Goal: Use online tool/utility: Utilize a website feature to perform a specific function

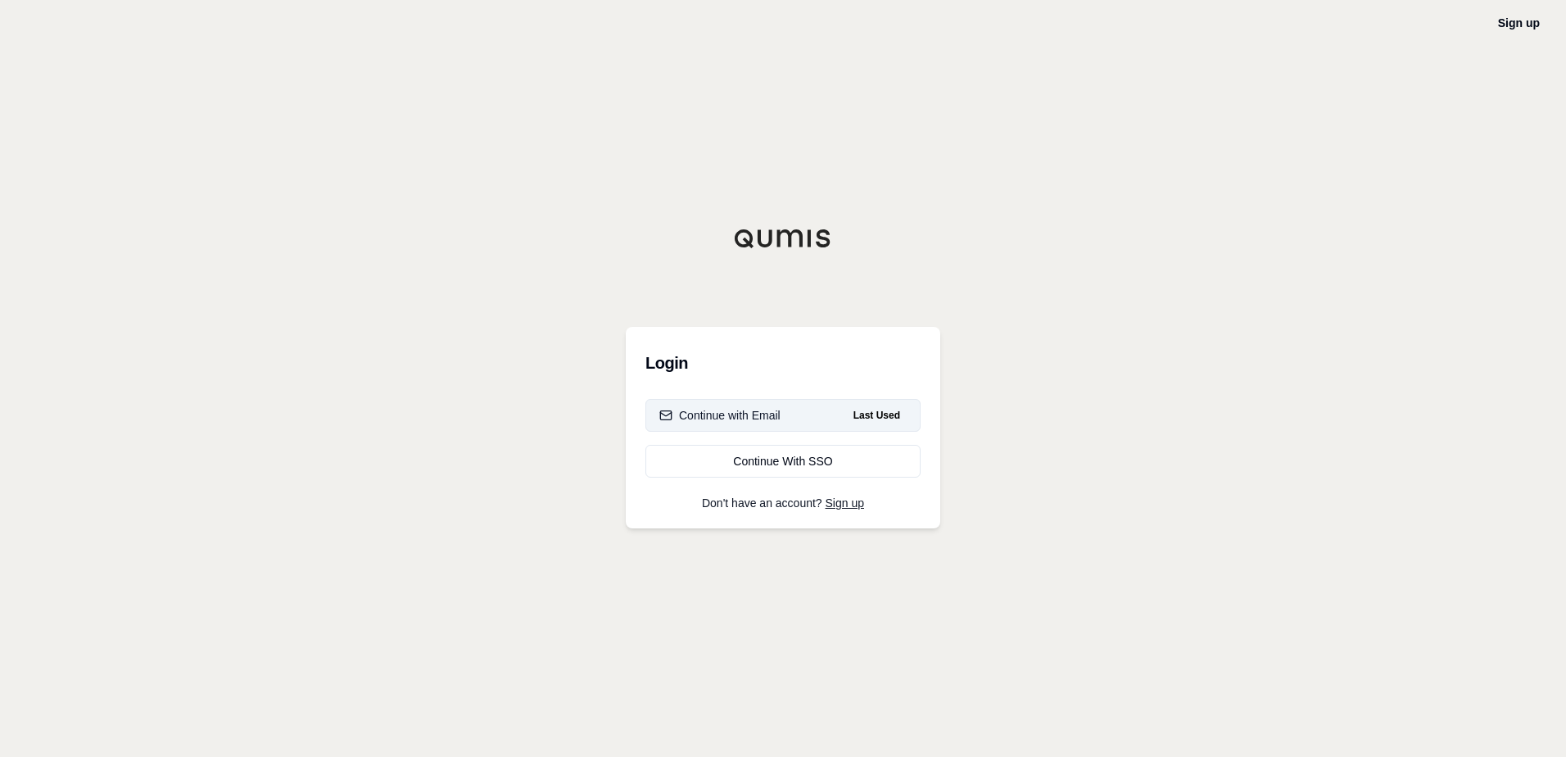
click at [793, 416] on button "Continue with Email Last Used" at bounding box center [782, 415] width 275 height 33
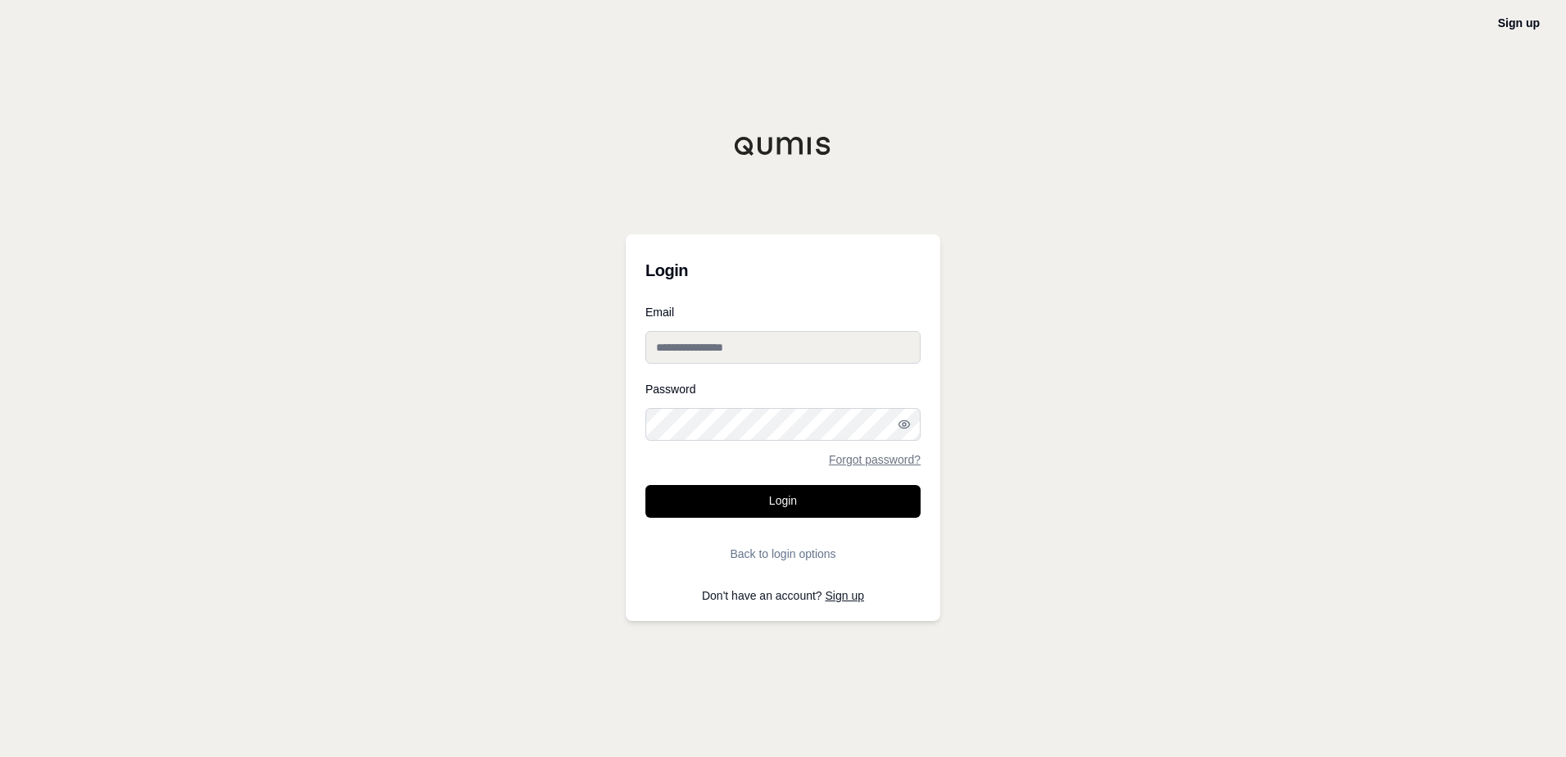
type input "**********"
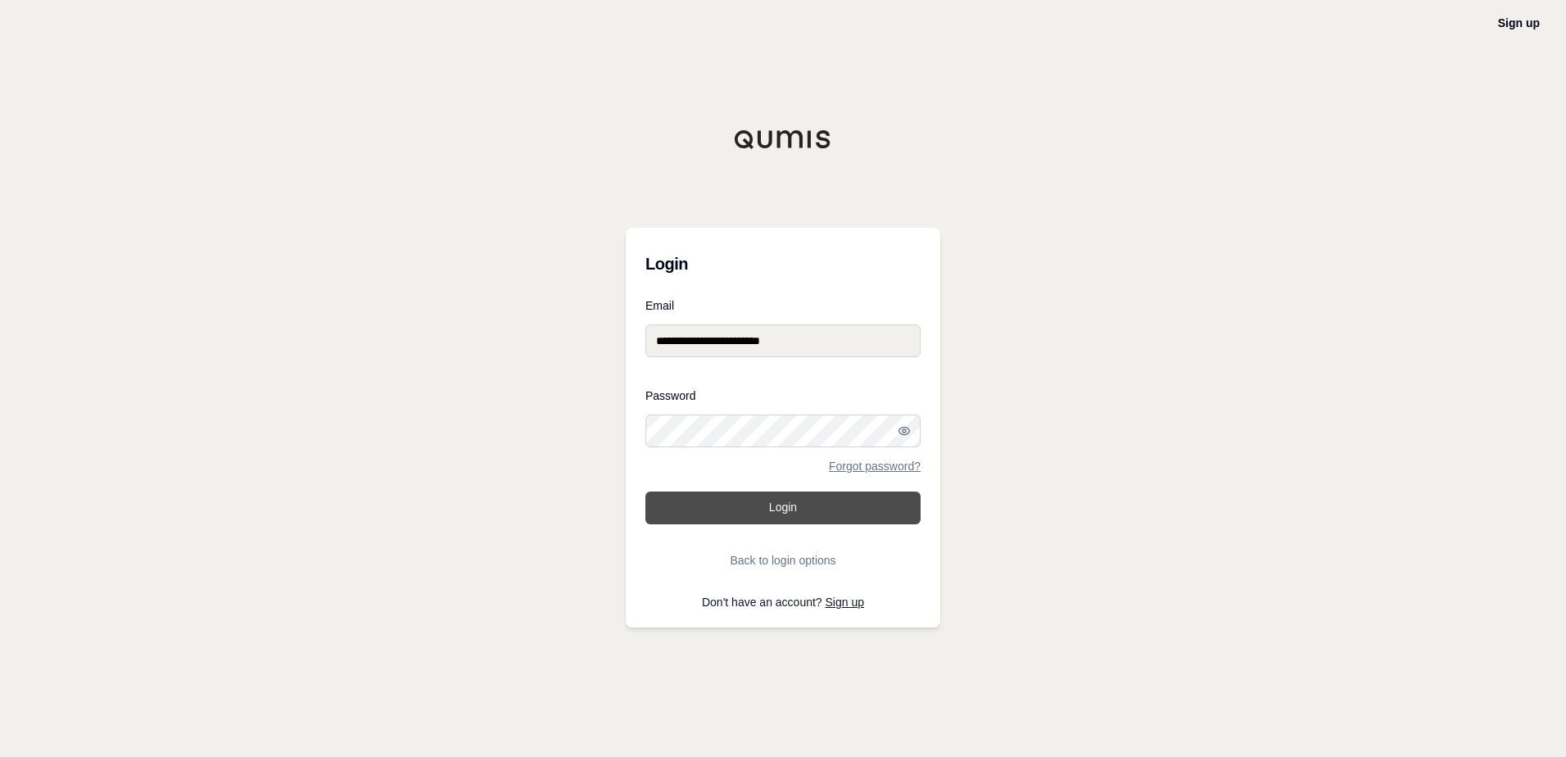
click at [793, 509] on button "Login" at bounding box center [782, 507] width 275 height 33
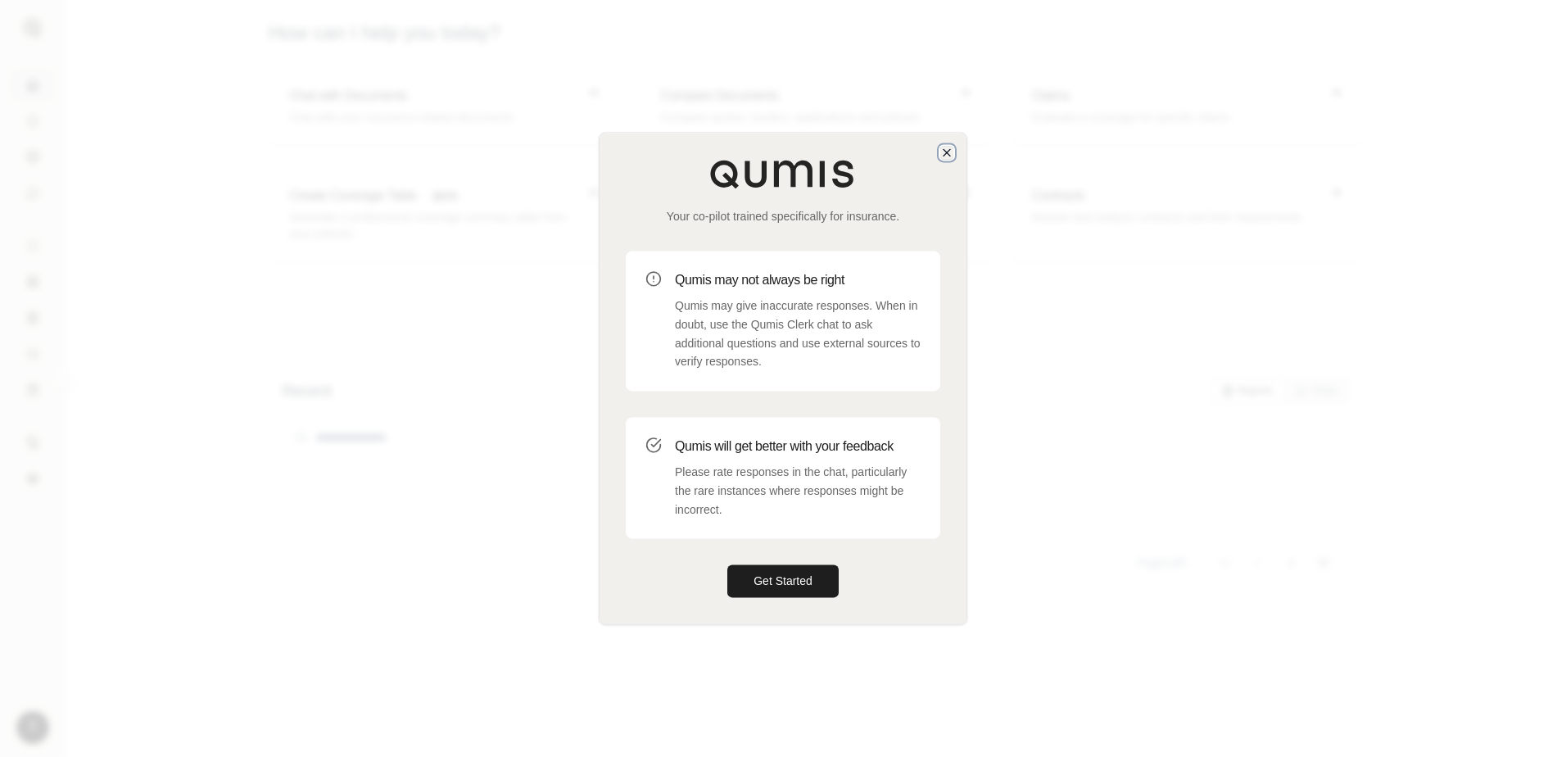
click at [952, 150] on icon "button" at bounding box center [946, 152] width 13 height 13
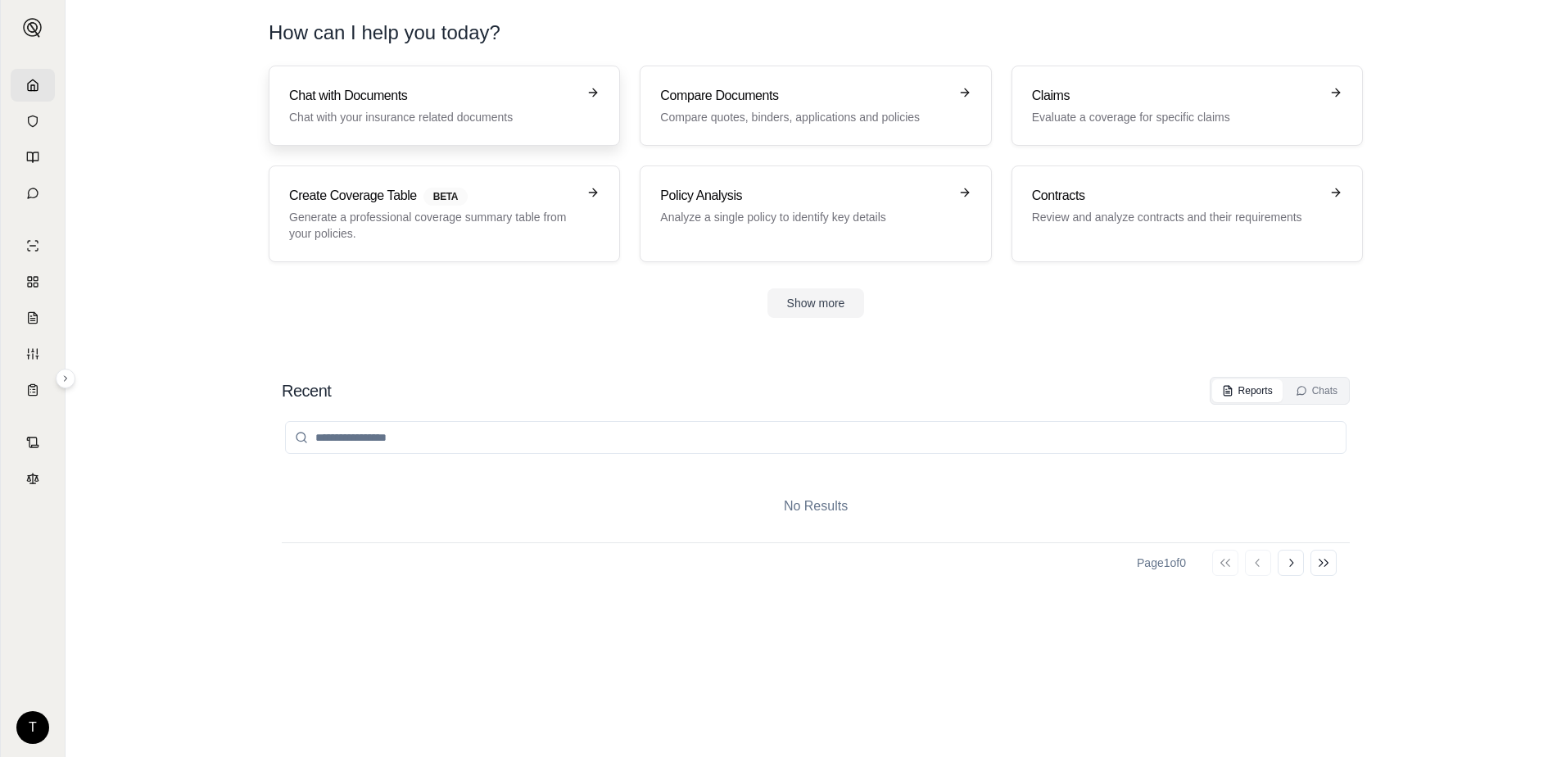
click at [492, 102] on h3 "Chat with Documents" at bounding box center [432, 96] width 287 height 20
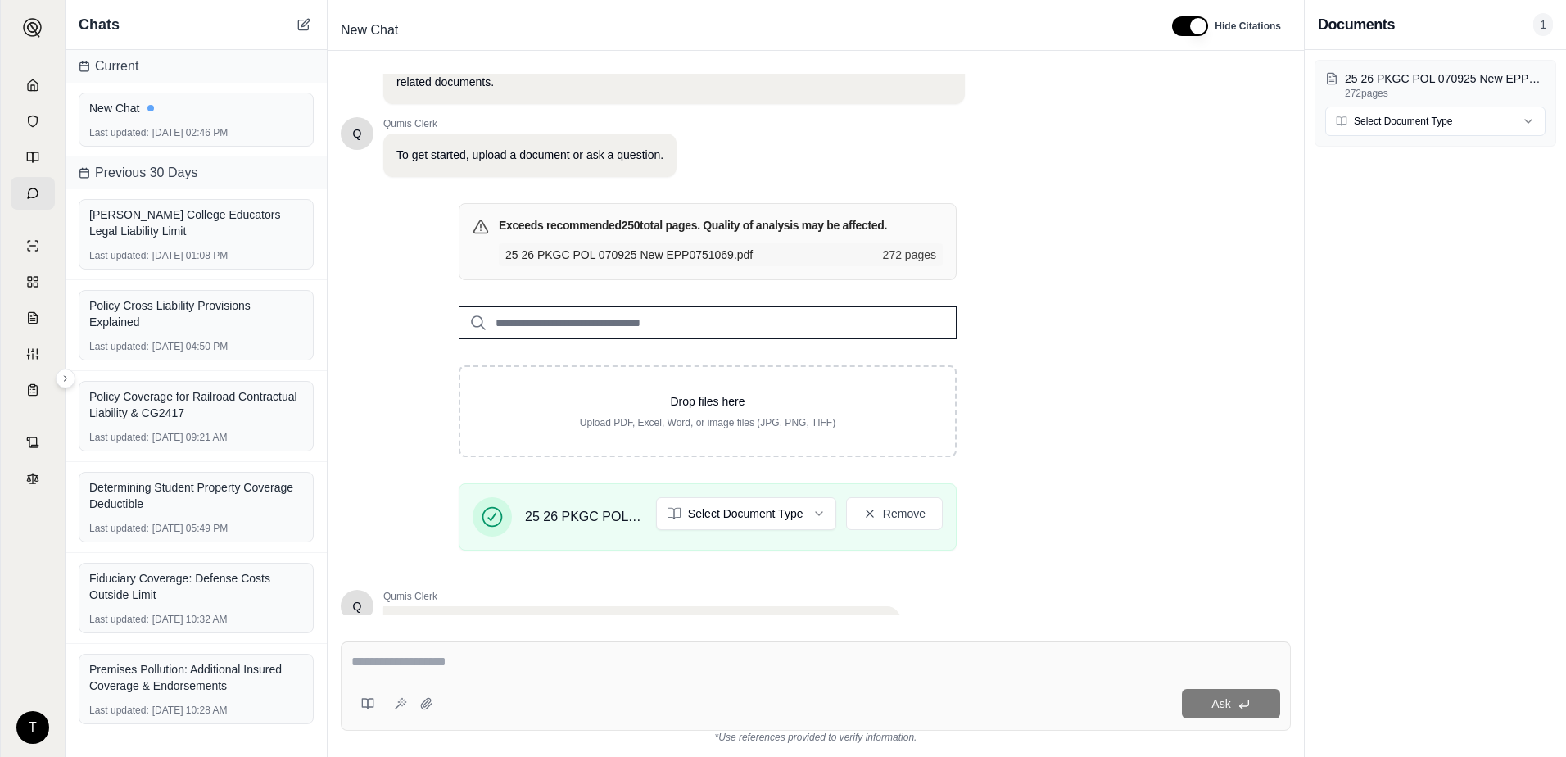
scroll to position [128, 0]
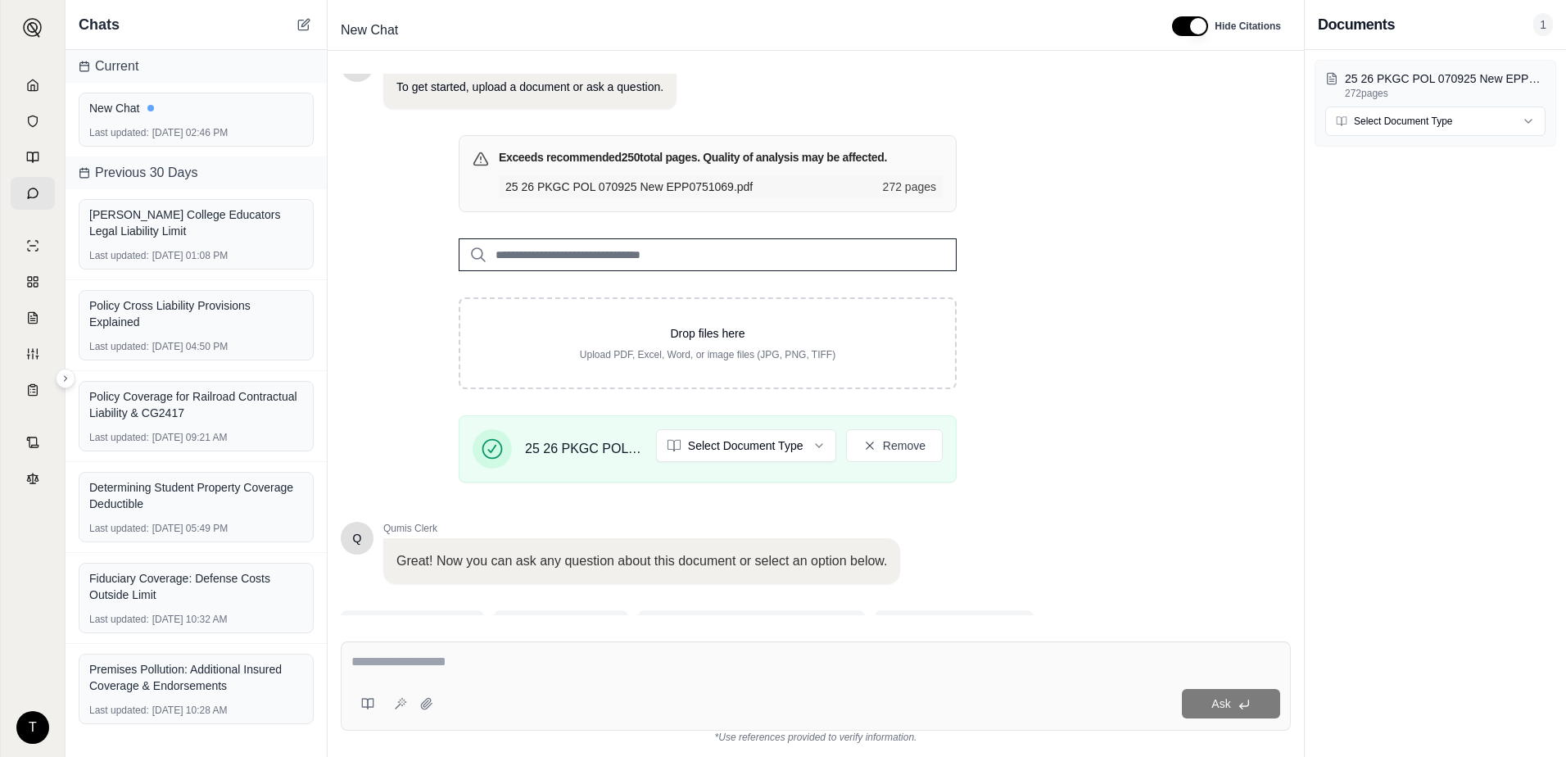
click at [414, 664] on textarea at bounding box center [815, 662] width 929 height 20
